Goal: Task Accomplishment & Management: Manage account settings

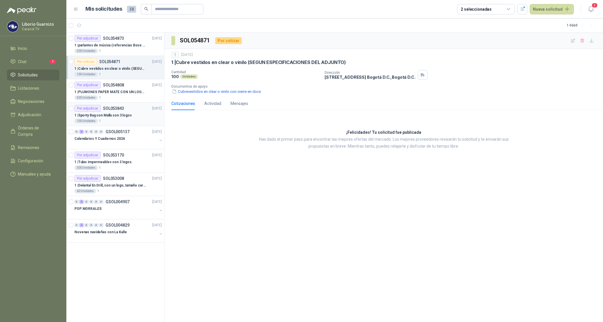
click at [108, 114] on p "1 | Sporty Bag con Malla con 3 logos" at bounding box center [102, 115] width 57 height 5
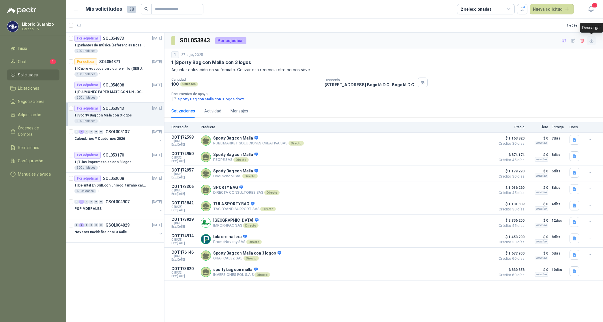
click at [591, 42] on icon "button" at bounding box center [591, 40] width 5 height 5
click at [564, 40] on icon "button" at bounding box center [563, 40] width 5 height 5
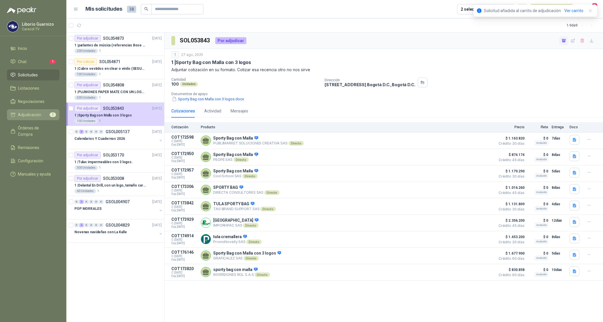
click at [21, 115] on span "Adjudicación" at bounding box center [29, 115] width 23 height 6
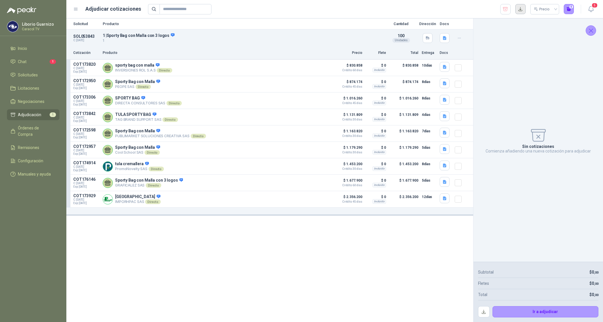
click at [519, 9] on button "button" at bounding box center [520, 9] width 10 height 10
click at [443, 66] on icon "button" at bounding box center [444, 67] width 5 height 5
click at [434, 57] on button "sporty malla.jpg" at bounding box center [429, 54] width 34 height 6
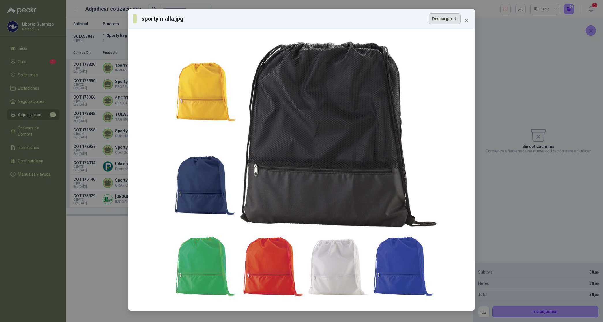
click at [452, 19] on button "Descargar" at bounding box center [445, 18] width 32 height 11
click at [510, 109] on div "sporty malla.jpg Descargar" at bounding box center [301, 161] width 603 height 322
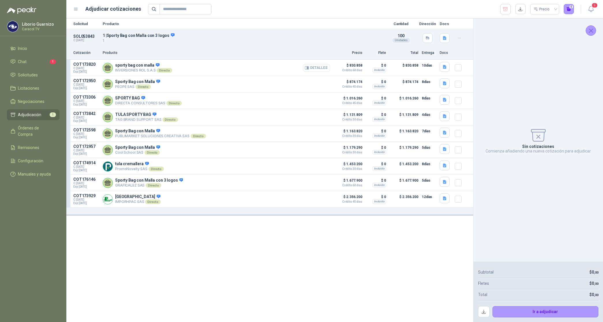
click at [316, 67] on button "Detalles" at bounding box center [316, 68] width 27 height 8
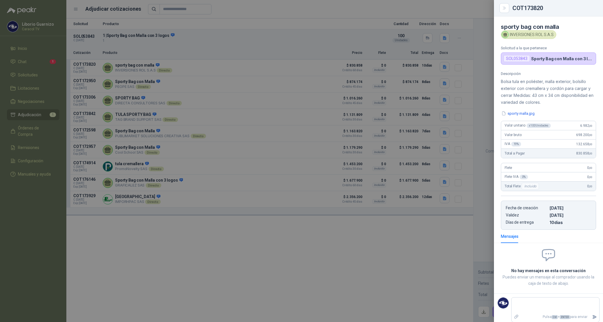
click at [572, 14] on div "COT173820" at bounding box center [548, 8] width 109 height 16
click at [575, 10] on div "COT173820" at bounding box center [554, 8] width 84 height 6
click at [331, 20] on div at bounding box center [301, 161] width 603 height 322
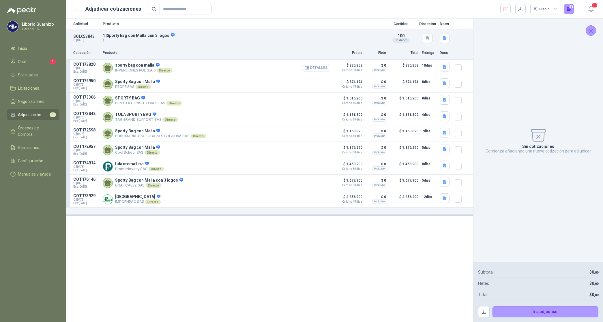
click at [320, 66] on button "Detalles" at bounding box center [316, 68] width 27 height 8
drag, startPoint x: 506, startPoint y: 9, endPoint x: 504, endPoint y: 12, distance: 3.3
click at [505, 10] on icon "button" at bounding box center [504, 9] width 5 height 6
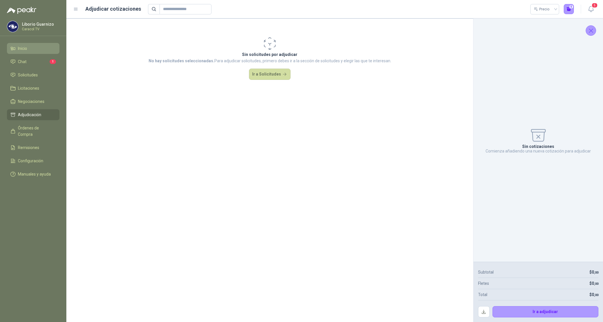
click at [22, 49] on span "Inicio" at bounding box center [22, 48] width 9 height 6
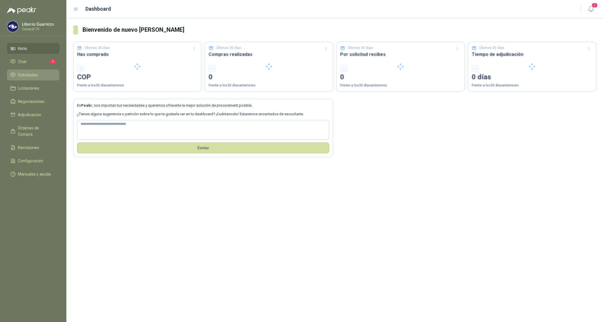
click at [25, 75] on span "Solicitudes" at bounding box center [28, 75] width 20 height 6
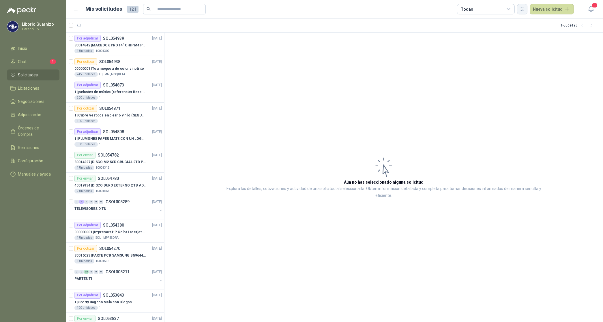
click at [525, 7] on icon "button" at bounding box center [522, 9] width 5 height 5
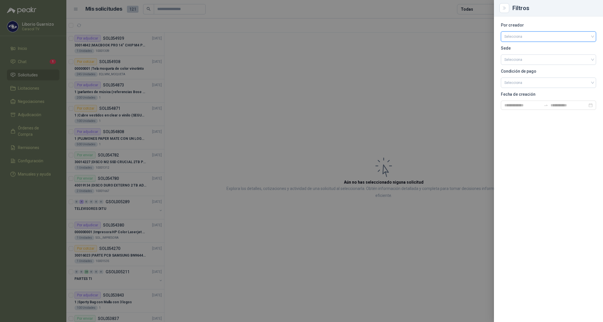
click at [525, 33] on input "search" at bounding box center [548, 36] width 88 height 9
click at [531, 65] on div "[PERSON_NAME]" at bounding box center [548, 67] width 86 height 6
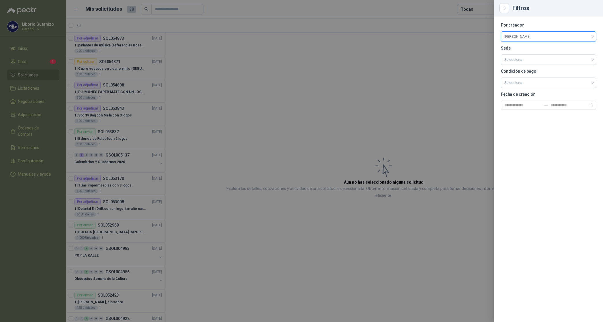
click at [476, 7] on div at bounding box center [301, 161] width 603 height 322
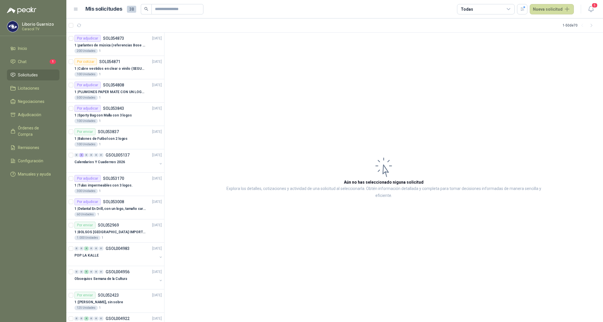
click at [476, 7] on div "Todas" at bounding box center [486, 9] width 58 height 10
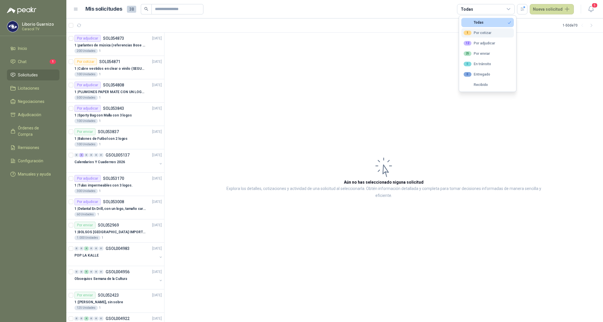
drag, startPoint x: 476, startPoint y: 7, endPoint x: 481, endPoint y: 31, distance: 24.1
click at [481, 31] on div "1 Por cotizar" at bounding box center [477, 33] width 28 height 5
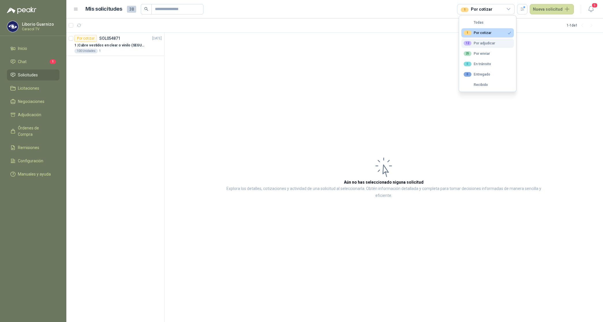
click at [484, 42] on div "12 Por adjudicar" at bounding box center [478, 43] width 31 height 5
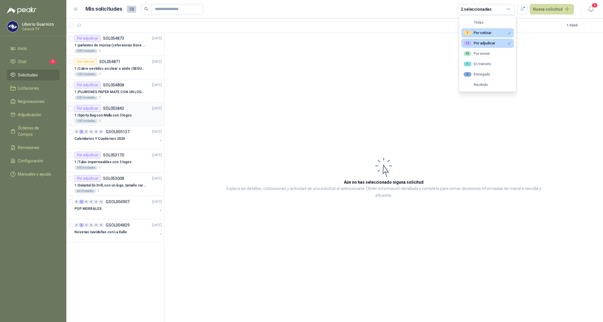
click at [119, 115] on p "1 | Sporty Bag con Malla con 3 logos" at bounding box center [102, 115] width 57 height 5
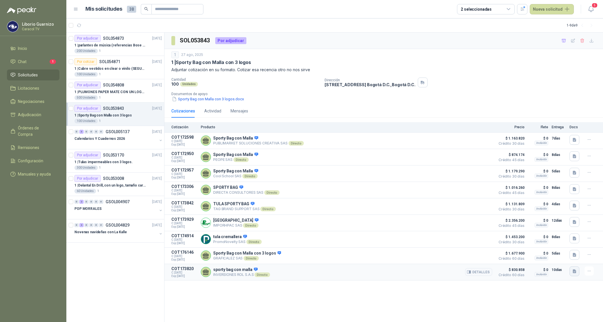
click at [576, 274] on icon "button" at bounding box center [574, 271] width 5 height 5
click at [528, 298] on div "SOL053843 Por adjudicar 1 [DATE] 1 | Sporty Bag con Malla con 3 logos Adjuntar …" at bounding box center [383, 178] width 438 height 290
click at [479, 276] on button "Detalles" at bounding box center [478, 272] width 27 height 8
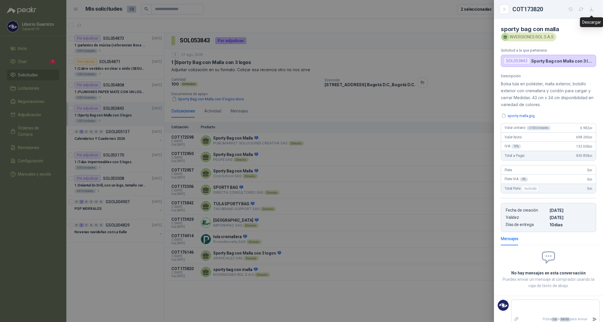
click at [590, 9] on icon "button" at bounding box center [591, 9] width 5 height 5
click at [279, 97] on div at bounding box center [301, 161] width 603 height 322
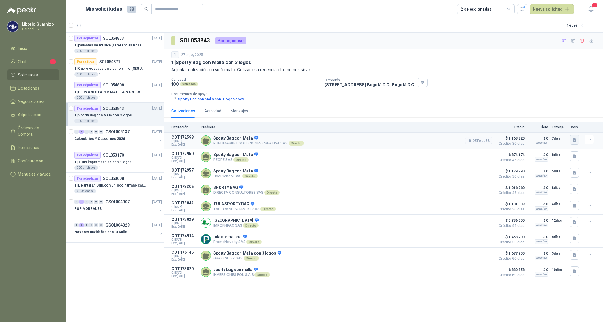
click at [576, 142] on icon "button" at bounding box center [574, 140] width 5 height 5
click at [494, 123] on div "PUBLIMARKET COTIZACION OMG 2764V1-25 CARACOL-TULAS.pdf" at bounding box center [515, 127] width 129 height 14
click at [469, 129] on button "PUBLIMARKET COTIZACION OMG 2764V1-25 CARACOL-TULAS.pdf" at bounding box center [515, 127] width 121 height 6
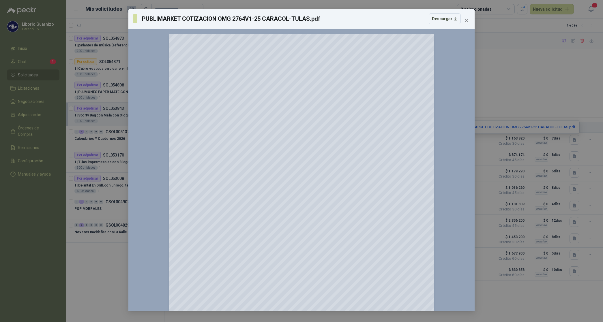
click at [469, 20] on span "Close" at bounding box center [466, 20] width 9 height 5
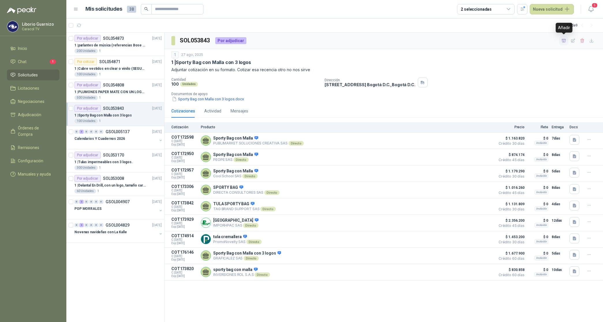
click at [564, 40] on icon "button" at bounding box center [563, 40] width 5 height 5
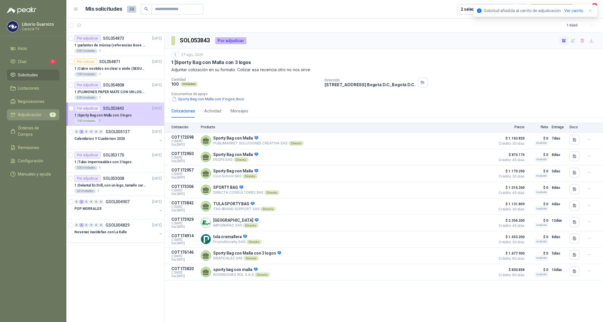
click at [34, 117] on span "Adjudicación" at bounding box center [29, 115] width 23 height 6
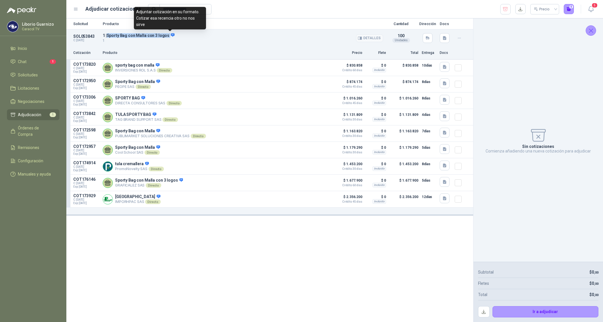
drag, startPoint x: 107, startPoint y: 33, endPoint x: 168, endPoint y: 35, distance: 60.3
click at [168, 35] on p "1 | Sporty Bag con Malla con 3 logos" at bounding box center [243, 35] width 280 height 5
copy p "Sporty Bag con Malla con 3 logos"
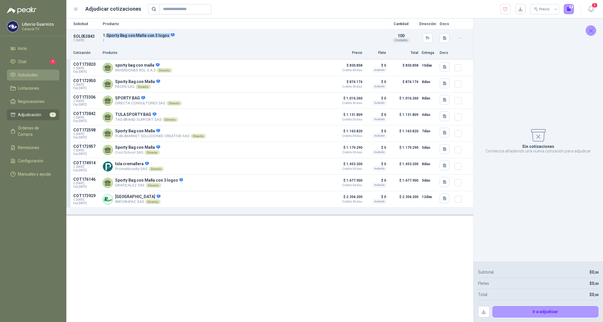
click at [32, 76] on span "Solicitudes" at bounding box center [28, 75] width 20 height 6
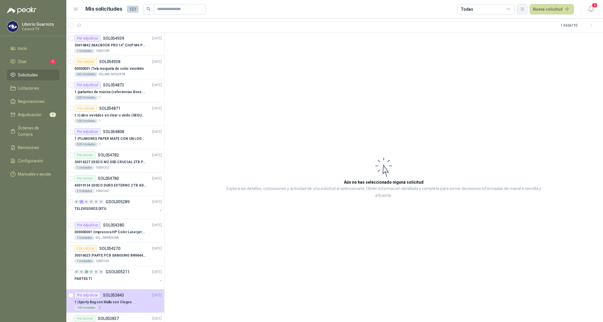
click at [521, 8] on icon "button" at bounding box center [522, 9] width 5 height 5
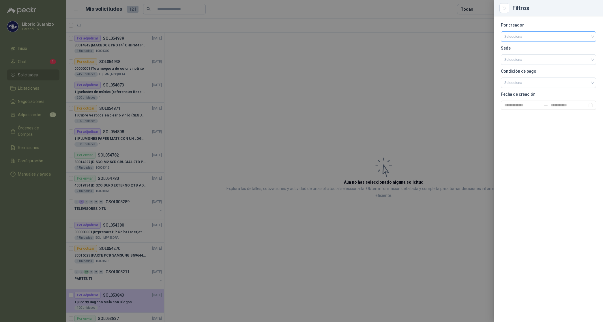
click at [525, 38] on input "search" at bounding box center [548, 36] width 88 height 9
drag, startPoint x: 517, startPoint y: 64, endPoint x: 514, endPoint y: 59, distance: 5.7
click at [517, 65] on div "[PERSON_NAME]" at bounding box center [548, 67] width 86 height 6
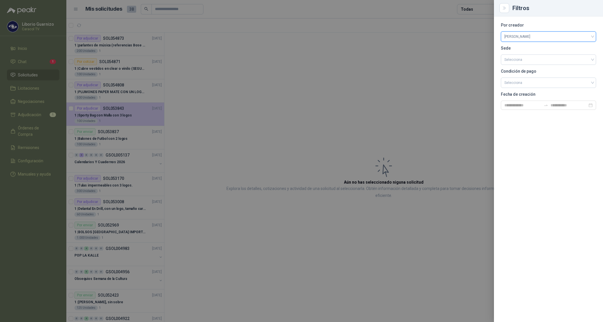
click at [476, 7] on div at bounding box center [301, 161] width 603 height 322
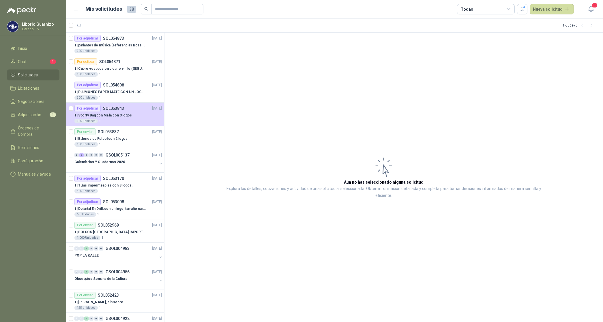
click at [475, 7] on div "Todas" at bounding box center [486, 9] width 58 height 10
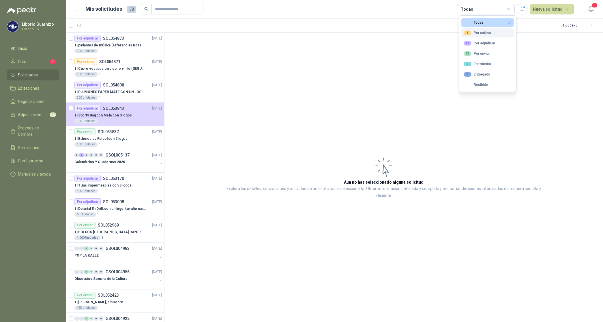
click at [480, 33] on div "1 Por cotizar" at bounding box center [477, 33] width 28 height 5
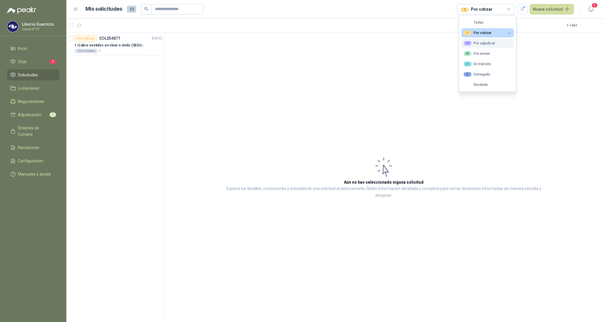
click at [480, 43] on div "12 Por adjudicar" at bounding box center [478, 43] width 31 height 5
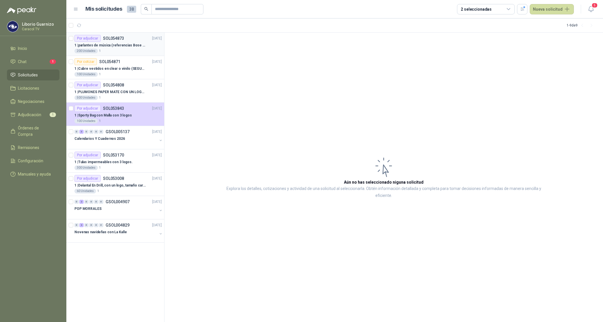
click at [120, 46] on p "1 | parlantes de música (referencias Bose o Alexa) CON MARCACION 1 LOGO (Mas da…" at bounding box center [110, 45] width 72 height 5
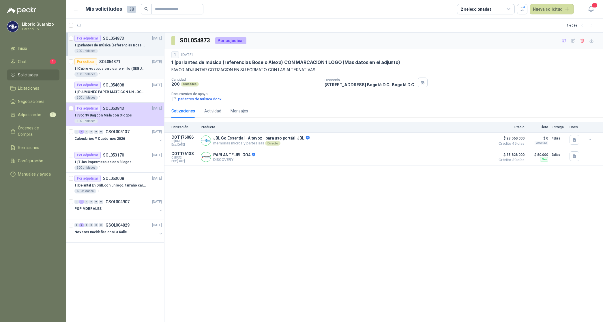
drag, startPoint x: 110, startPoint y: 68, endPoint x: 113, endPoint y: 70, distance: 3.1
click at [110, 68] on p "1 | Cubre vestidos en clear o vinilo (SEGUN ESPECIFICACIONES DEL ADJUNTO)" at bounding box center [110, 68] width 72 height 5
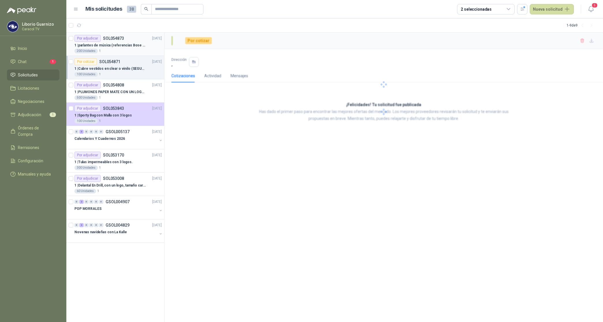
click at [113, 46] on p "1 | parlantes de música (referencias Bose o Alexa) CON MARCACION 1 LOGO (Mas da…" at bounding box center [110, 45] width 72 height 5
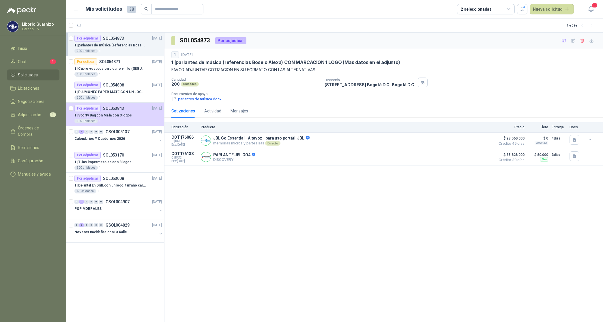
click at [512, 301] on div "SOL054873 Por adjudicar 1 [DATE] 1 | parlantes de música (referencias Bose o Al…" at bounding box center [383, 178] width 438 height 290
